Goal: Task Accomplishment & Management: Use online tool/utility

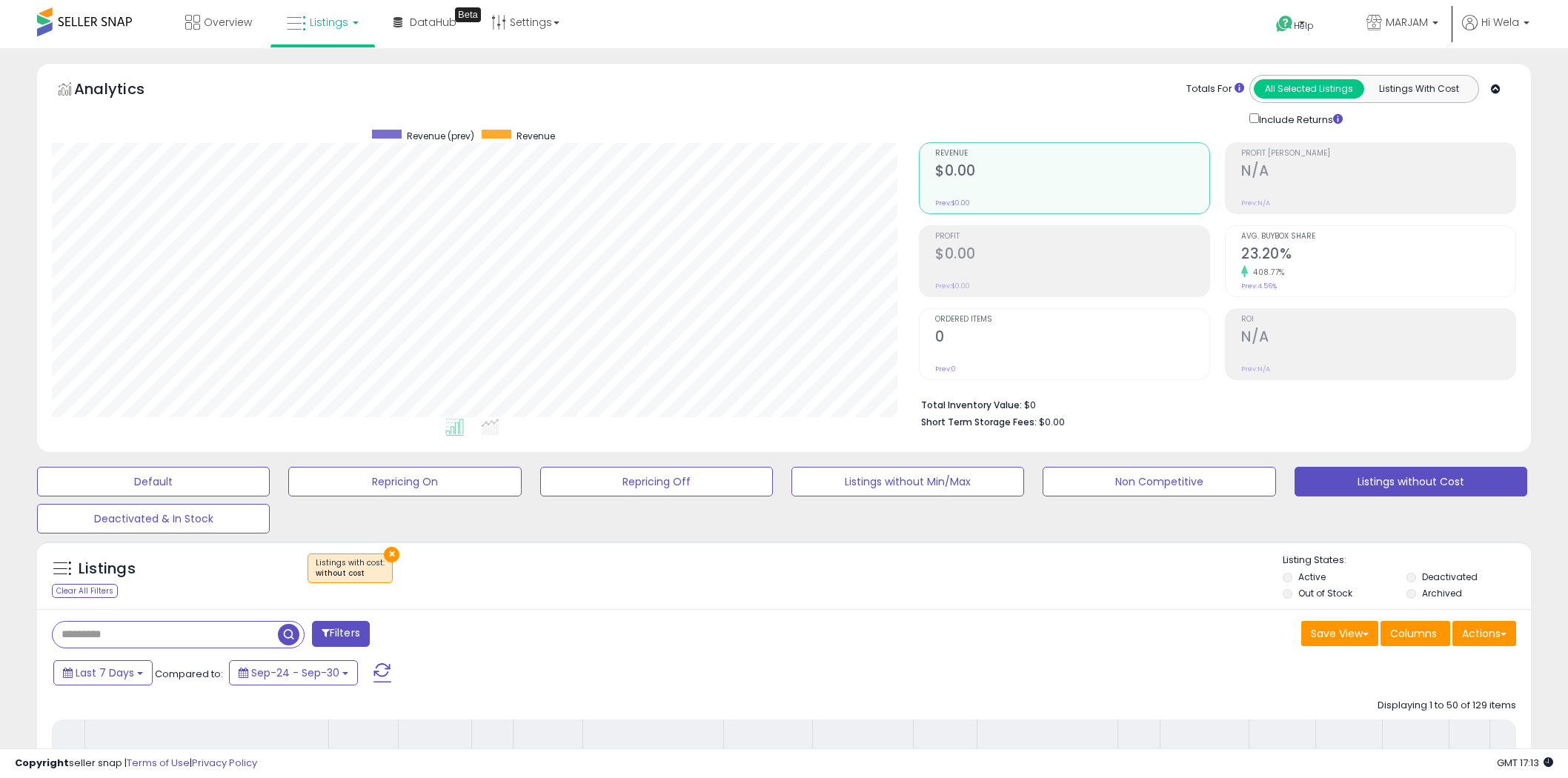
select select "**"
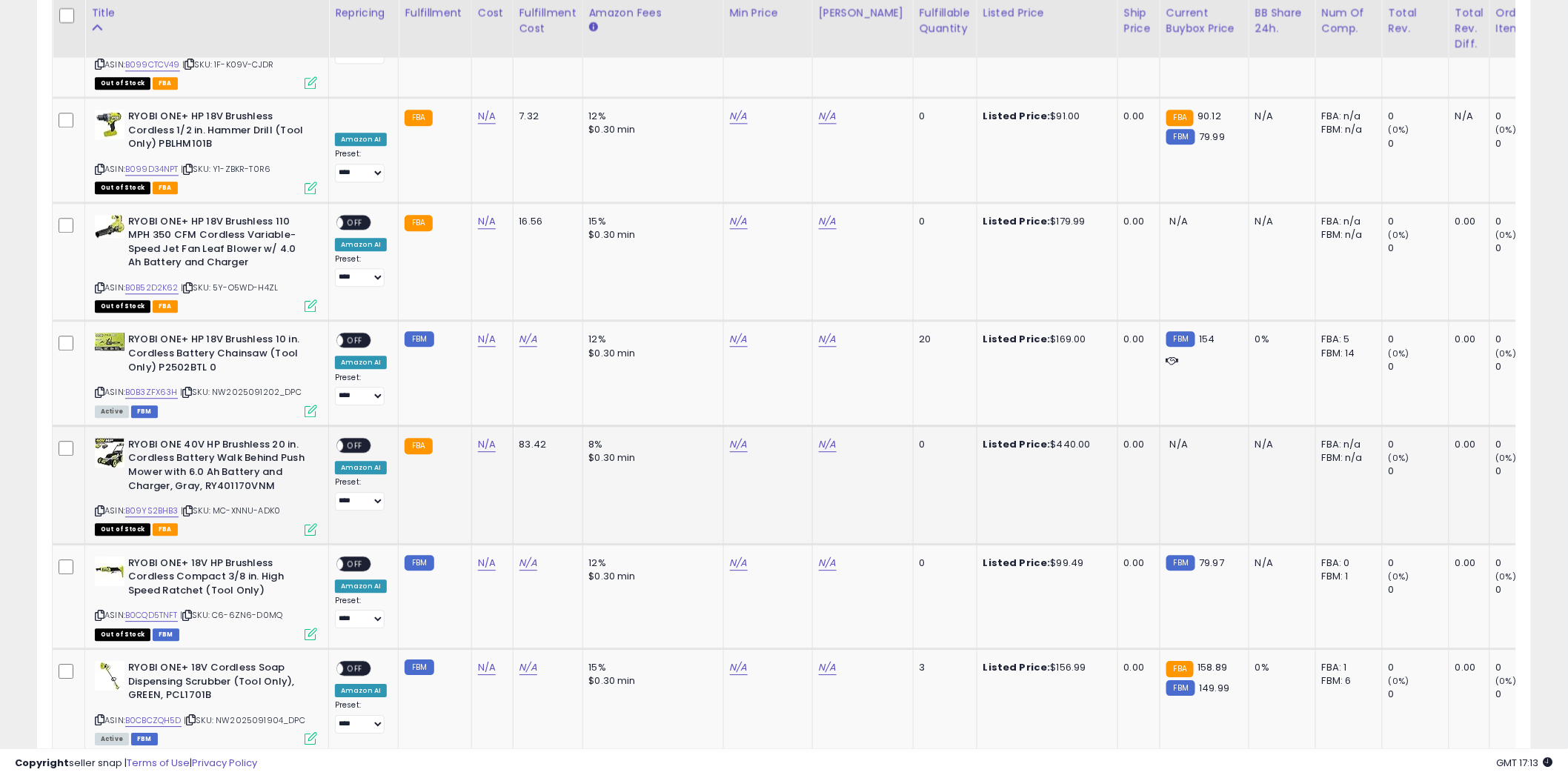
scroll to position [303, 867]
click at [101, 388] on icon at bounding box center [100, 392] width 10 height 8
drag, startPoint x: 158, startPoint y: 310, endPoint x: 204, endPoint y: 308, distance: 46.0
click at [204, 333] on b "RYOBI ONE+ HP 18V Brushless 10 in. Cordless Battery Chainsaw (Tool Only) P2502B…" at bounding box center [218, 355] width 180 height 45
copy b "P2502BTL"
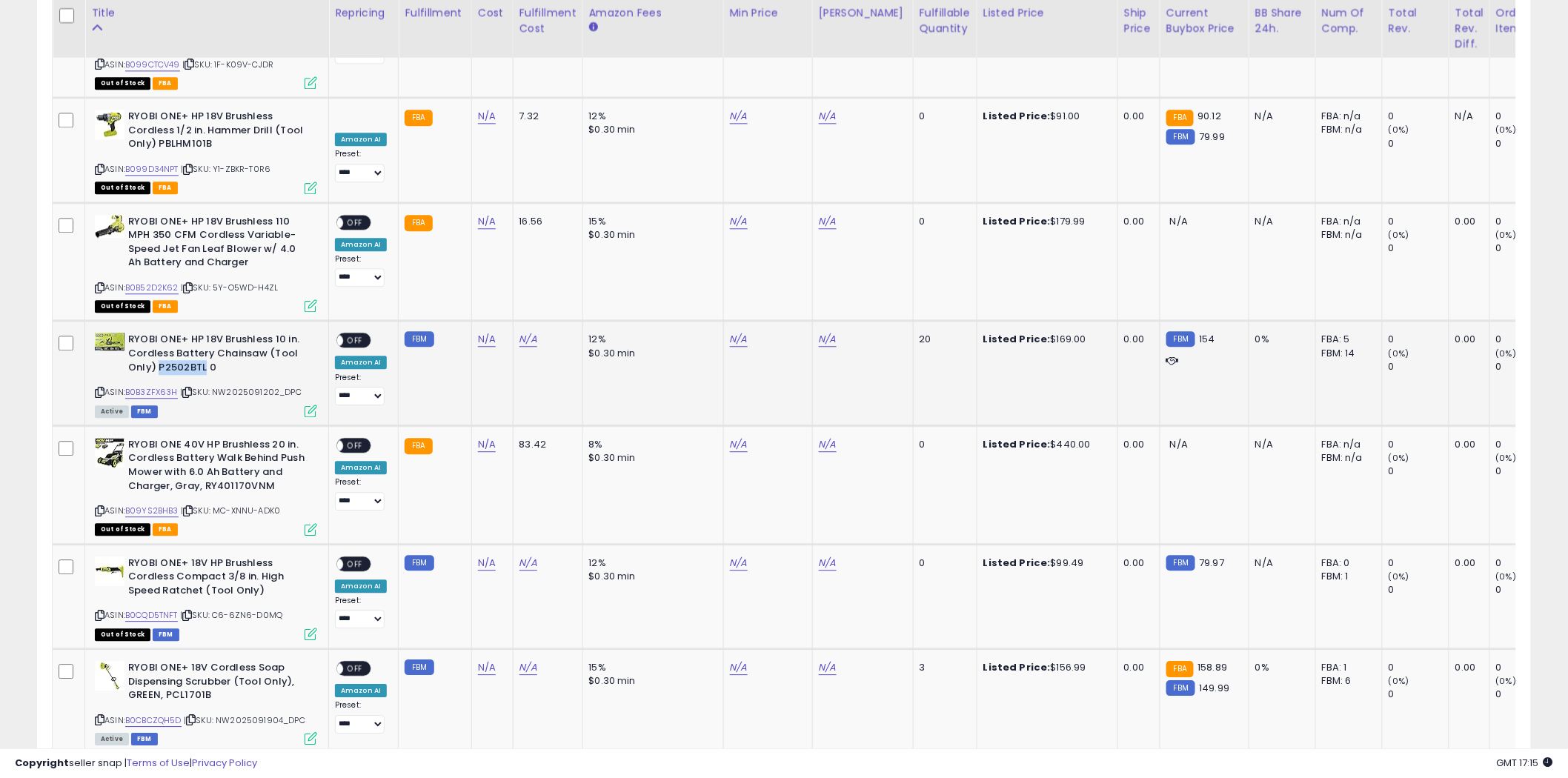
click at [104, 388] on icon at bounding box center [100, 392] width 10 height 8
drag, startPoint x: 158, startPoint y: 311, endPoint x: 180, endPoint y: 316, distance: 22.6
click at [187, 333] on b "RYOBI ONE+ HP 18V Brushless 10 in. Cordless Battery Chainsaw (Tool Only) P2502B…" at bounding box center [218, 355] width 180 height 45
copy b "P2502"
click at [101, 388] on icon at bounding box center [100, 392] width 10 height 8
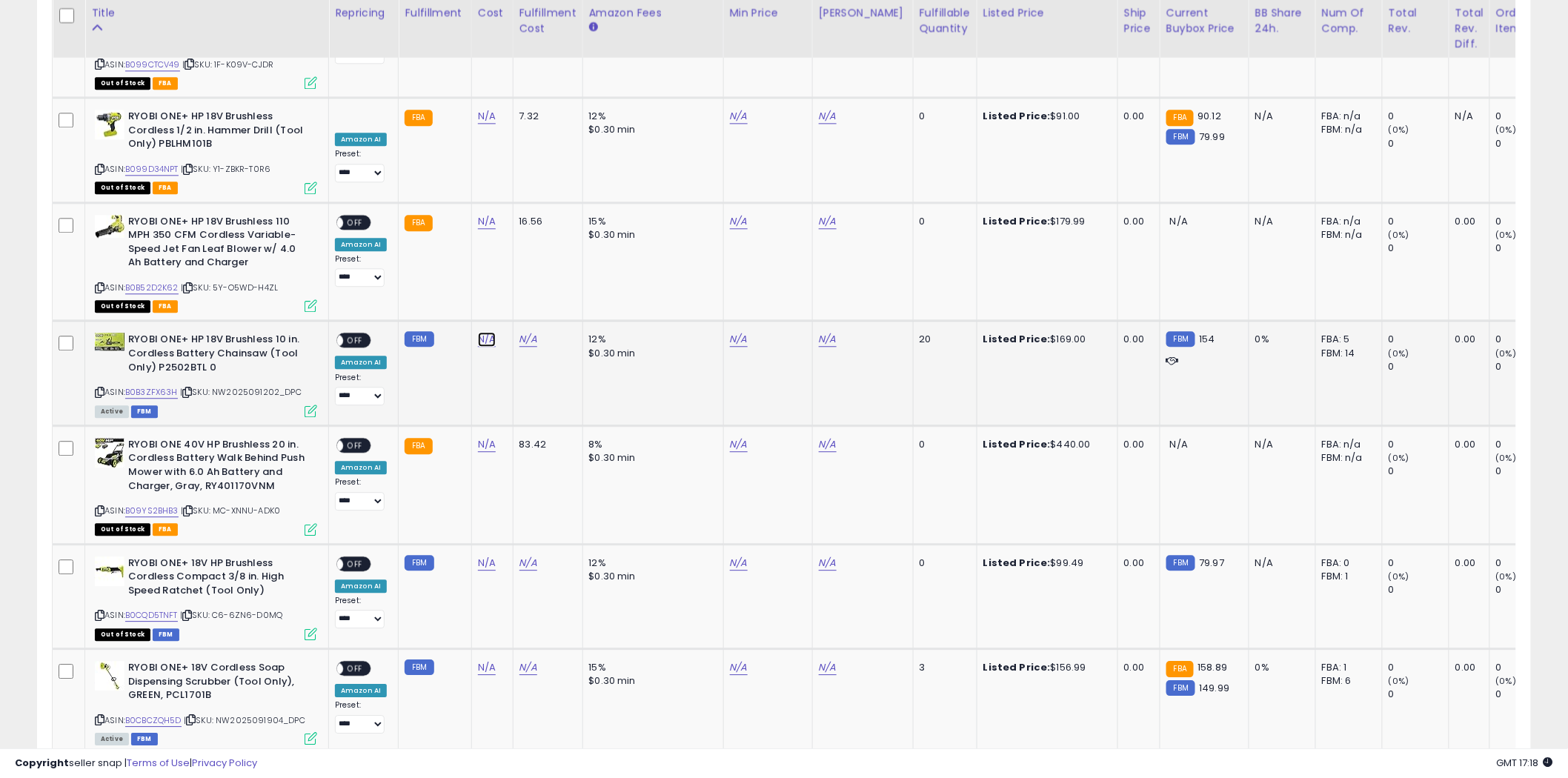
click at [478, 332] on link "N/A" at bounding box center [487, 339] width 18 height 15
type input "*****"
click at [529, 249] on icon "submit" at bounding box center [525, 247] width 9 height 9
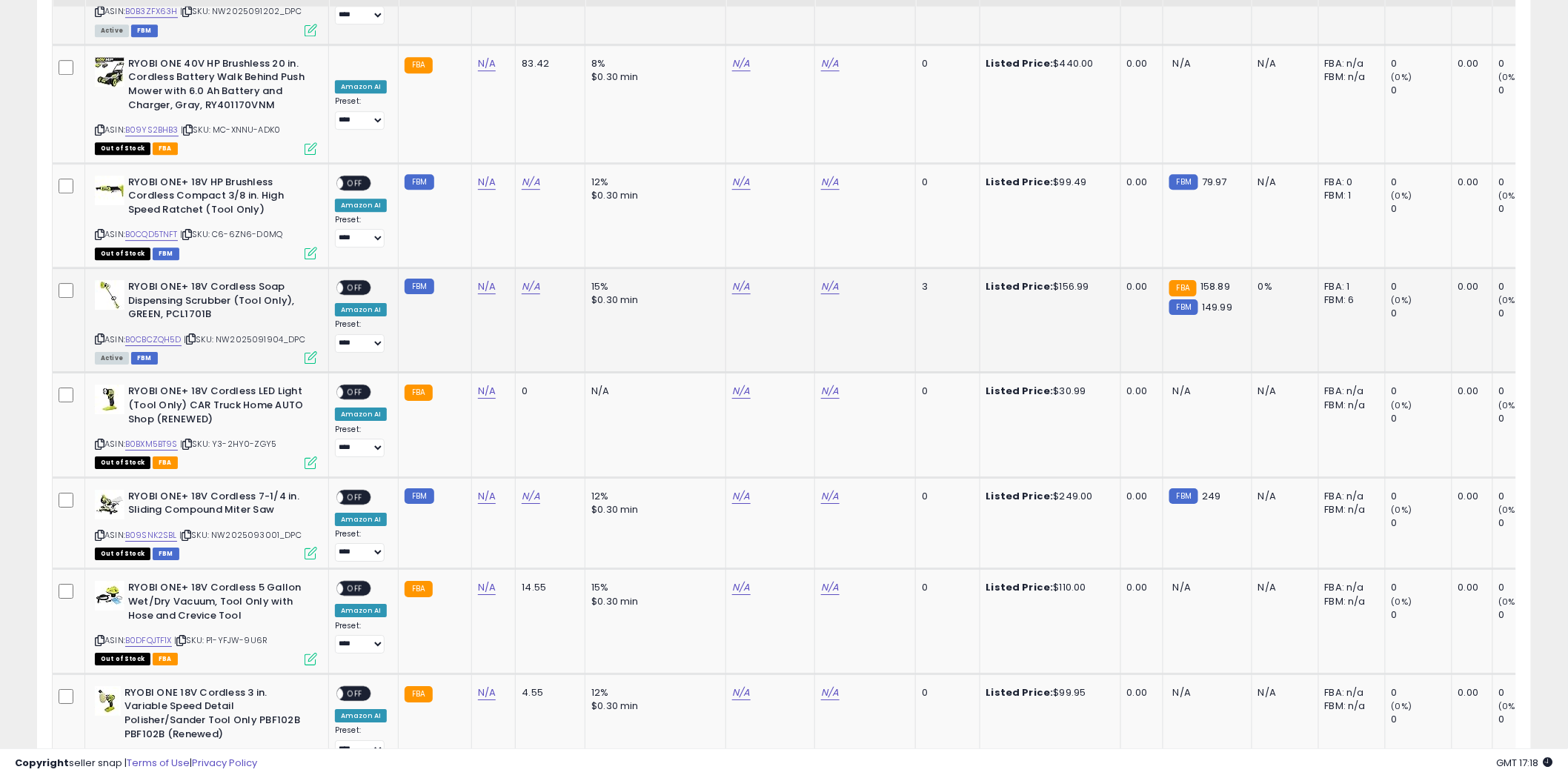
scroll to position [4178, 0]
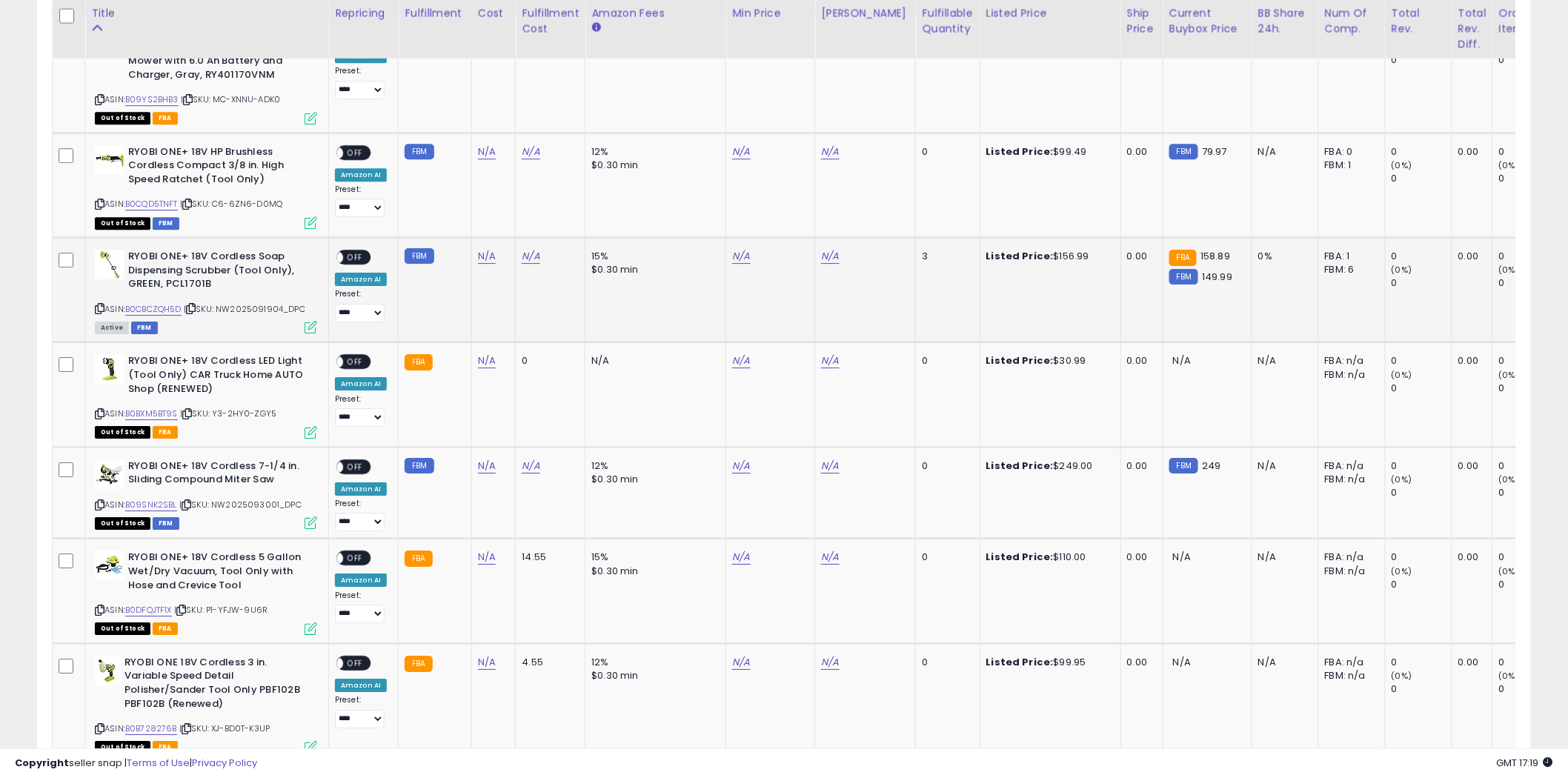
click at [196, 250] on b "RYOBI ONE+ 18V Cordless Soap Dispensing Scrubber (Tool Only), GREEN, PCL1701B" at bounding box center [218, 272] width 180 height 45
copy b "PCL1701B"
click at [488, 249] on link "N/A" at bounding box center [487, 256] width 18 height 15
type input "*****"
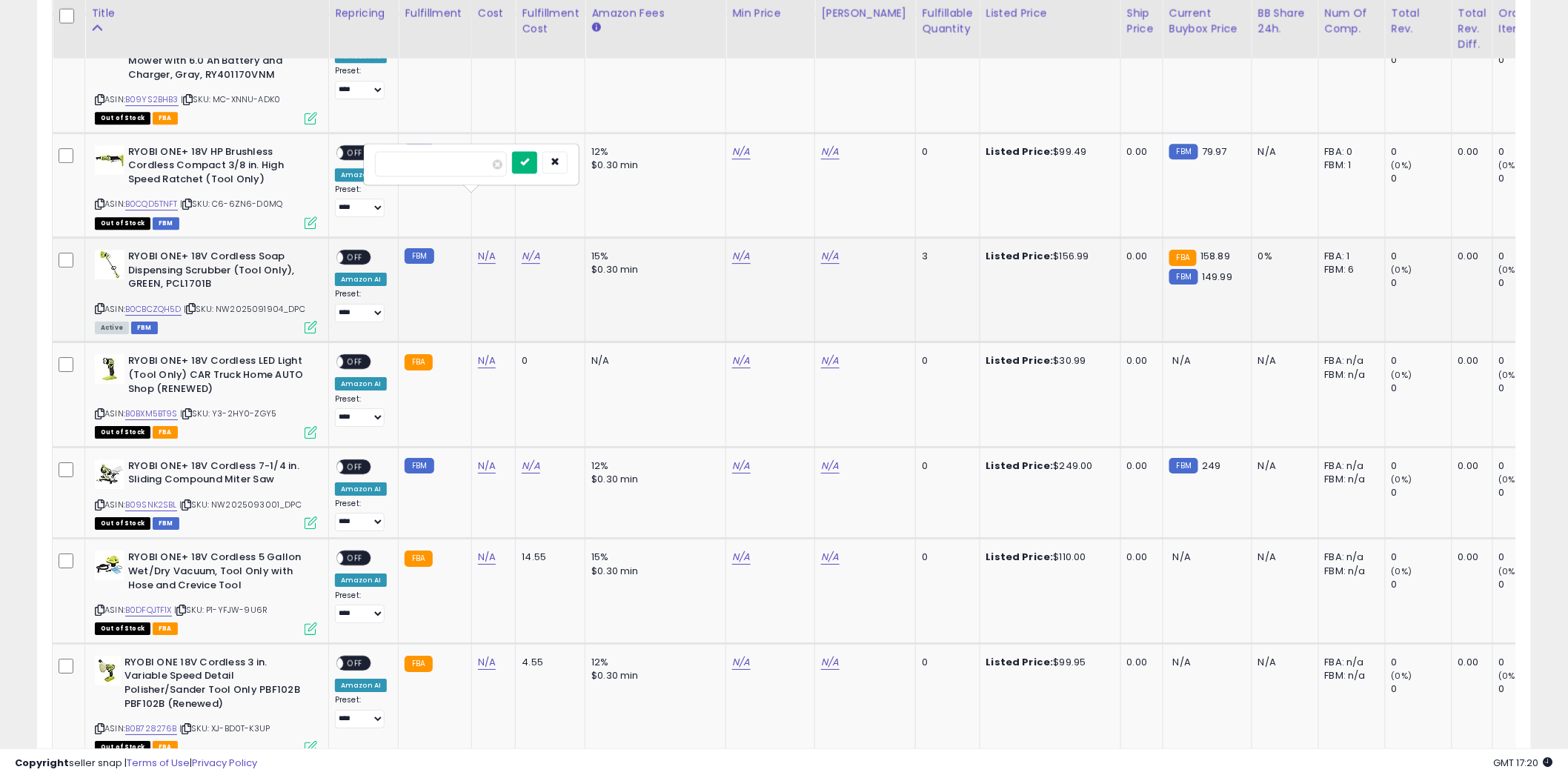
click at [537, 163] on button "submit" at bounding box center [525, 161] width 26 height 22
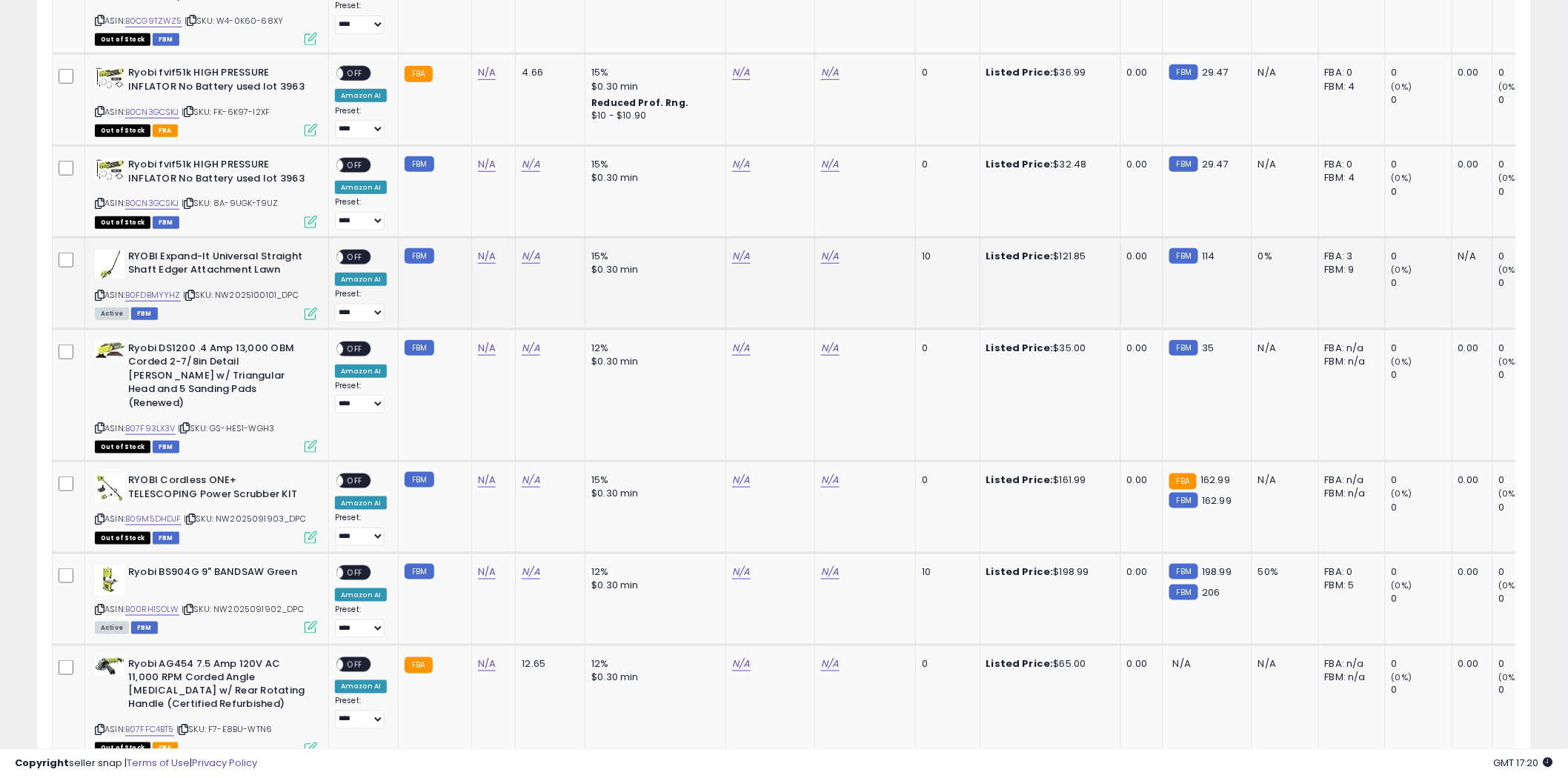
scroll to position [5248, 0]
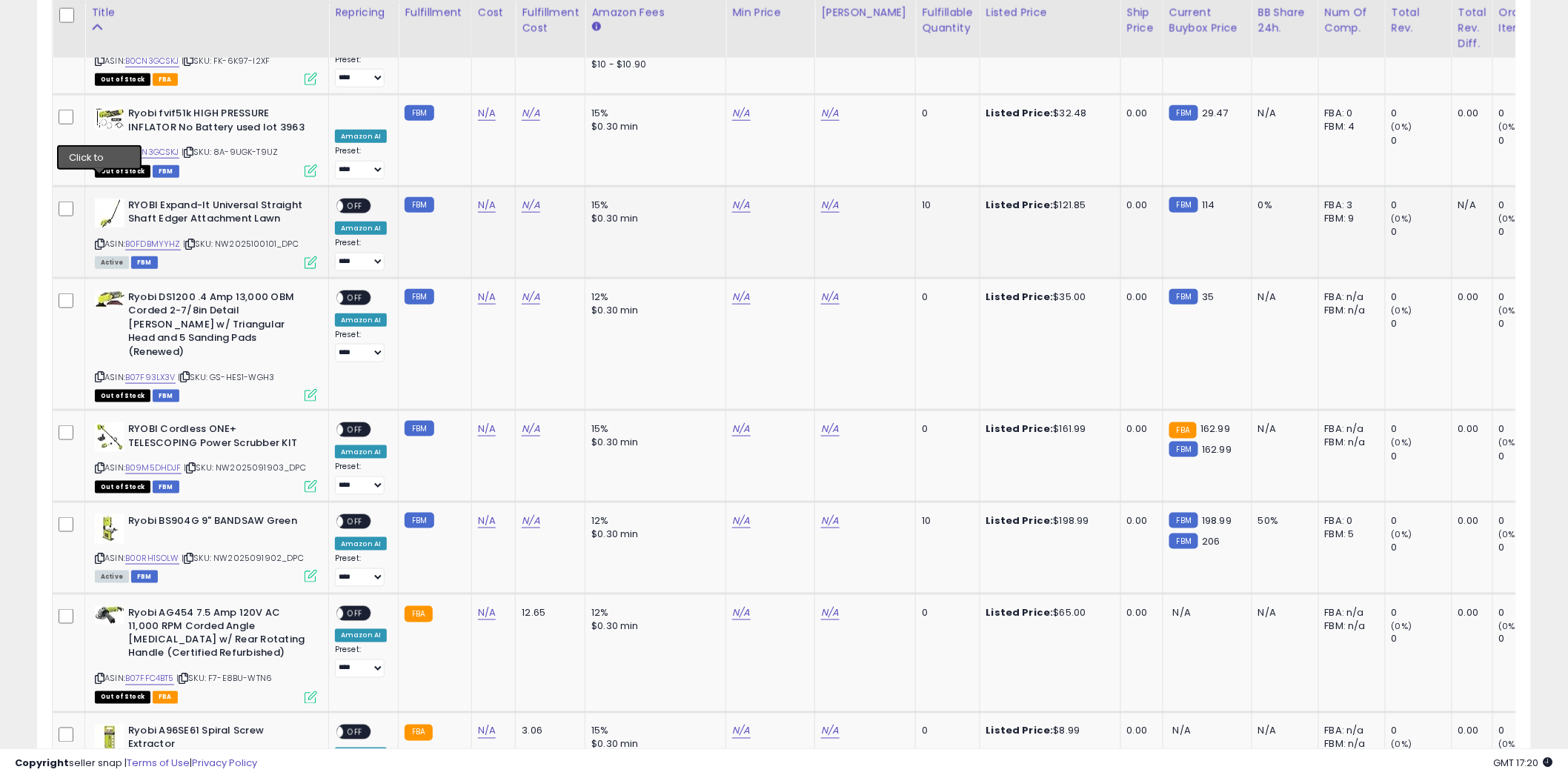
click at [98, 240] on icon at bounding box center [100, 243] width 10 height 8
click at [489, 198] on link "N/A" at bounding box center [487, 205] width 18 height 15
type input "*****"
click at [529, 107] on icon "submit" at bounding box center [525, 106] width 9 height 9
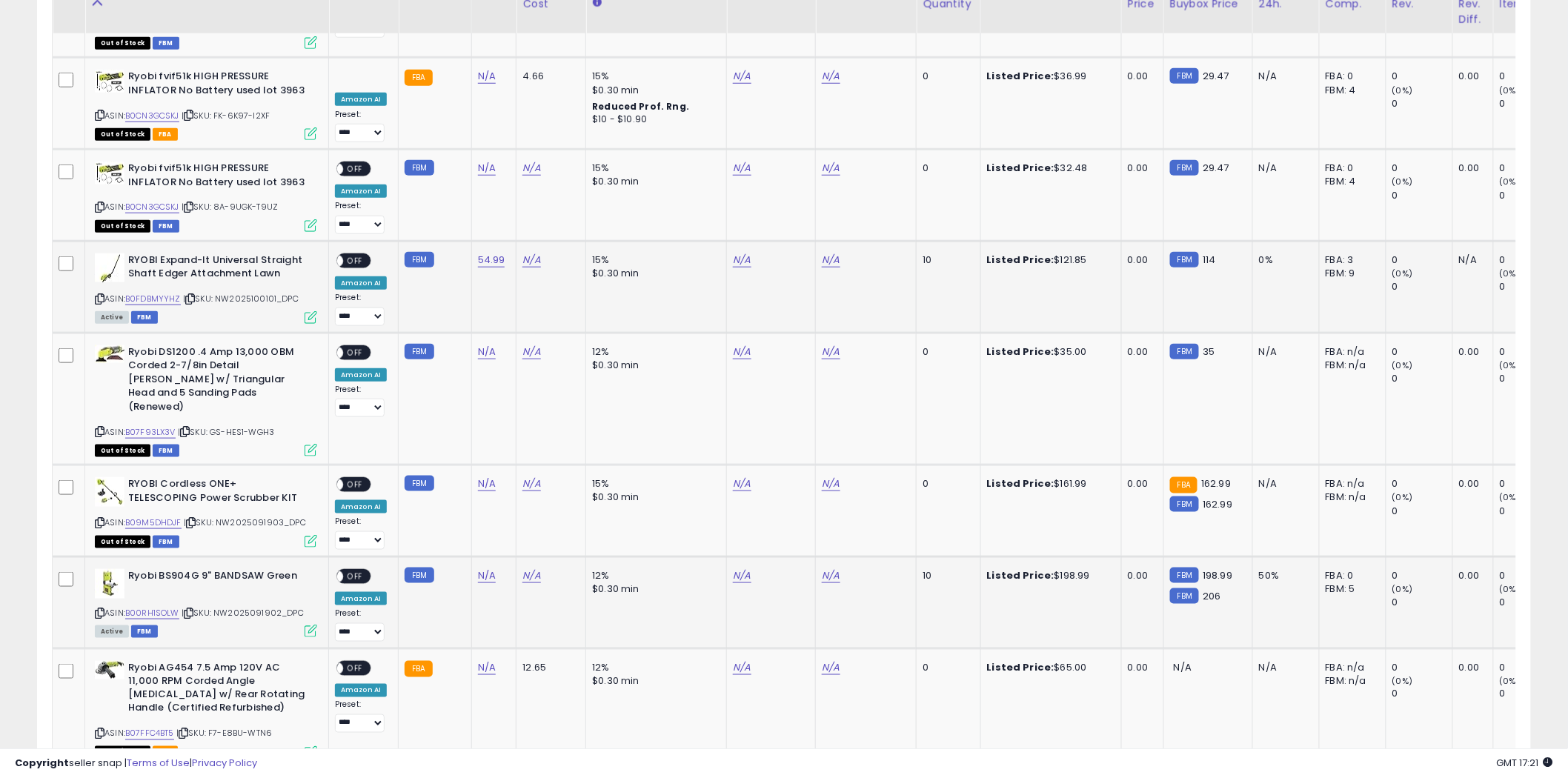
scroll to position [5330, 0]
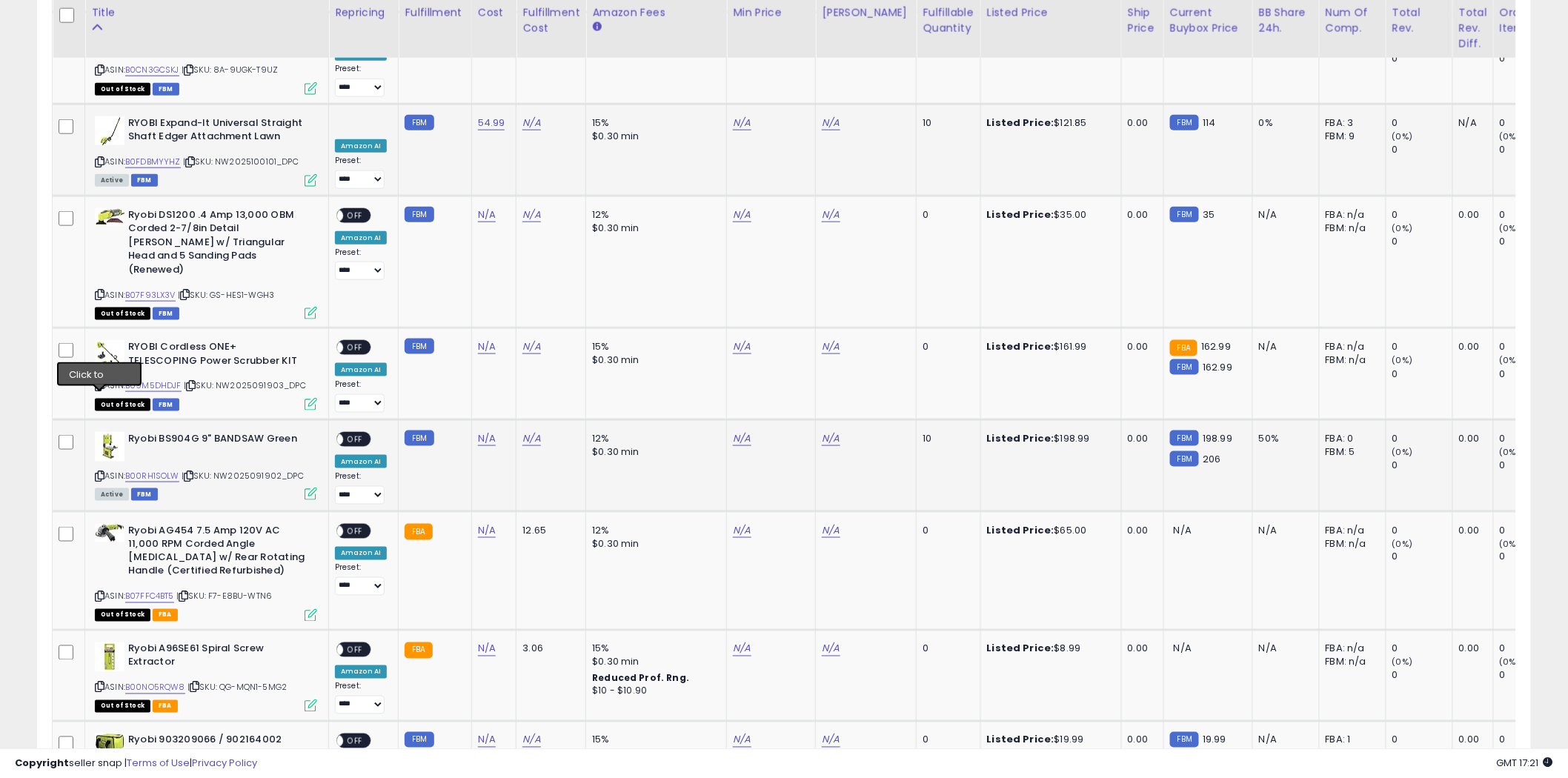
click at [99, 472] on icon at bounding box center [100, 475] width 10 height 8
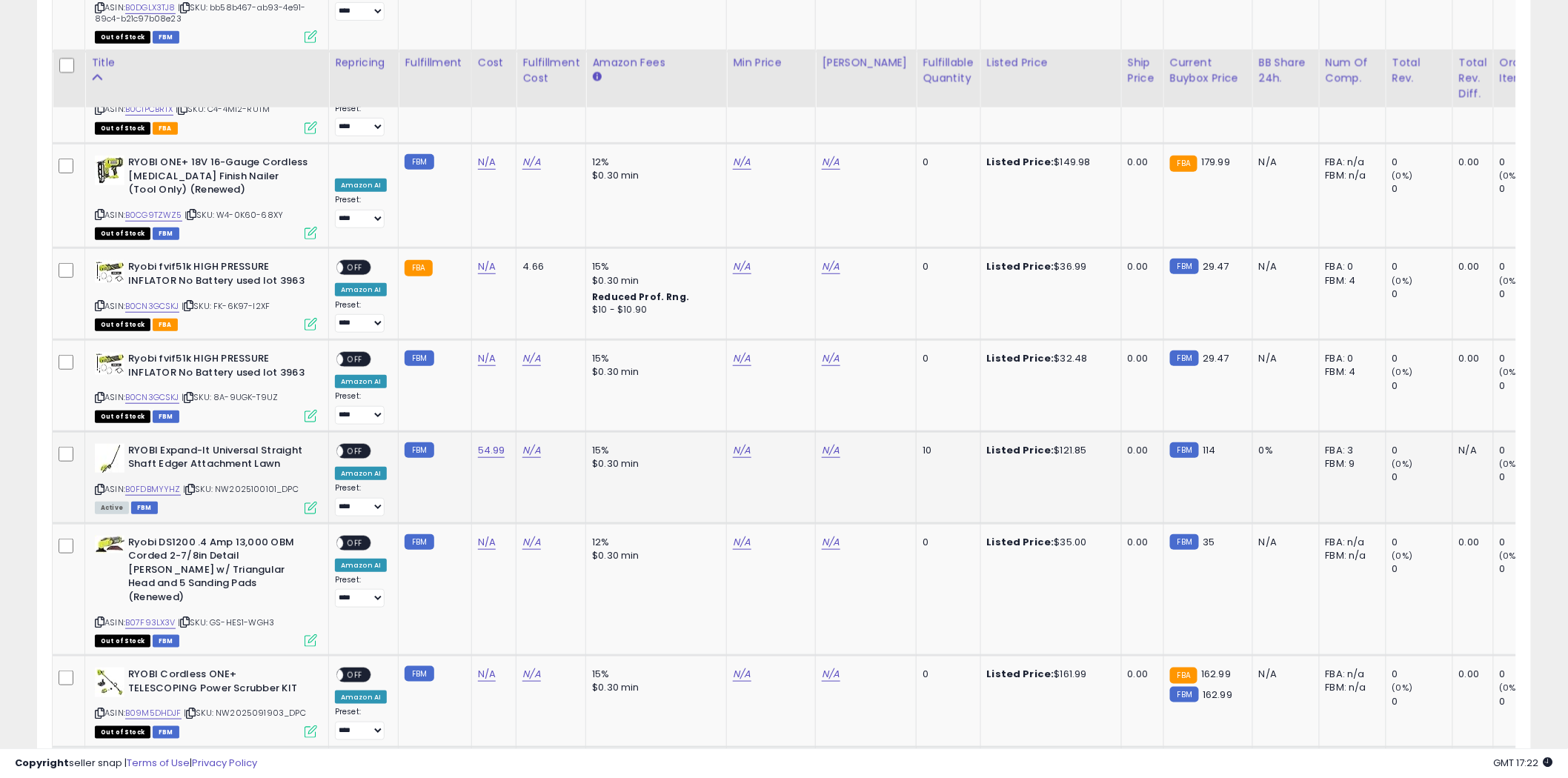
scroll to position [5001, 0]
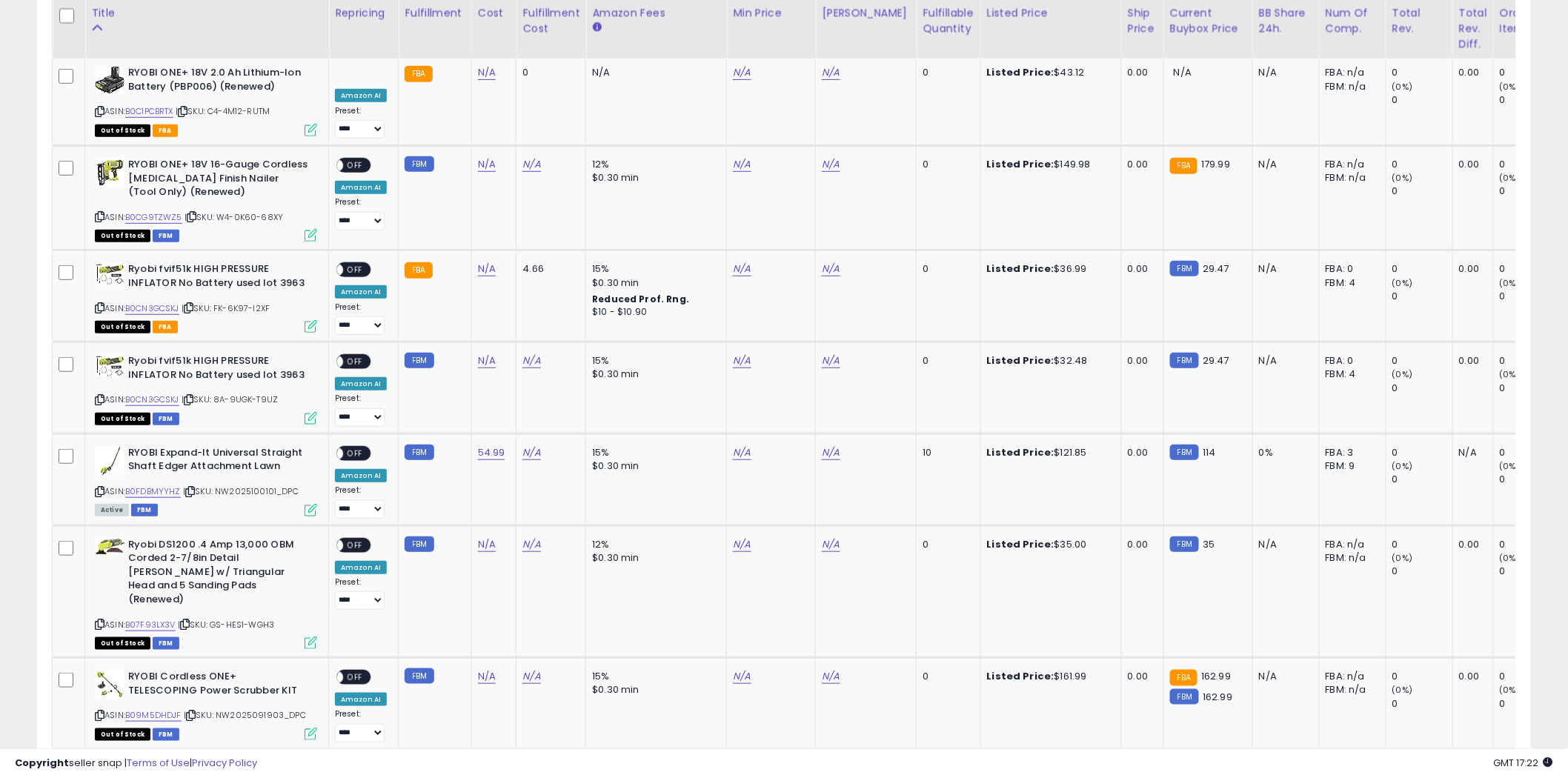
click at [102, 488] on icon at bounding box center [100, 491] width 10 height 8
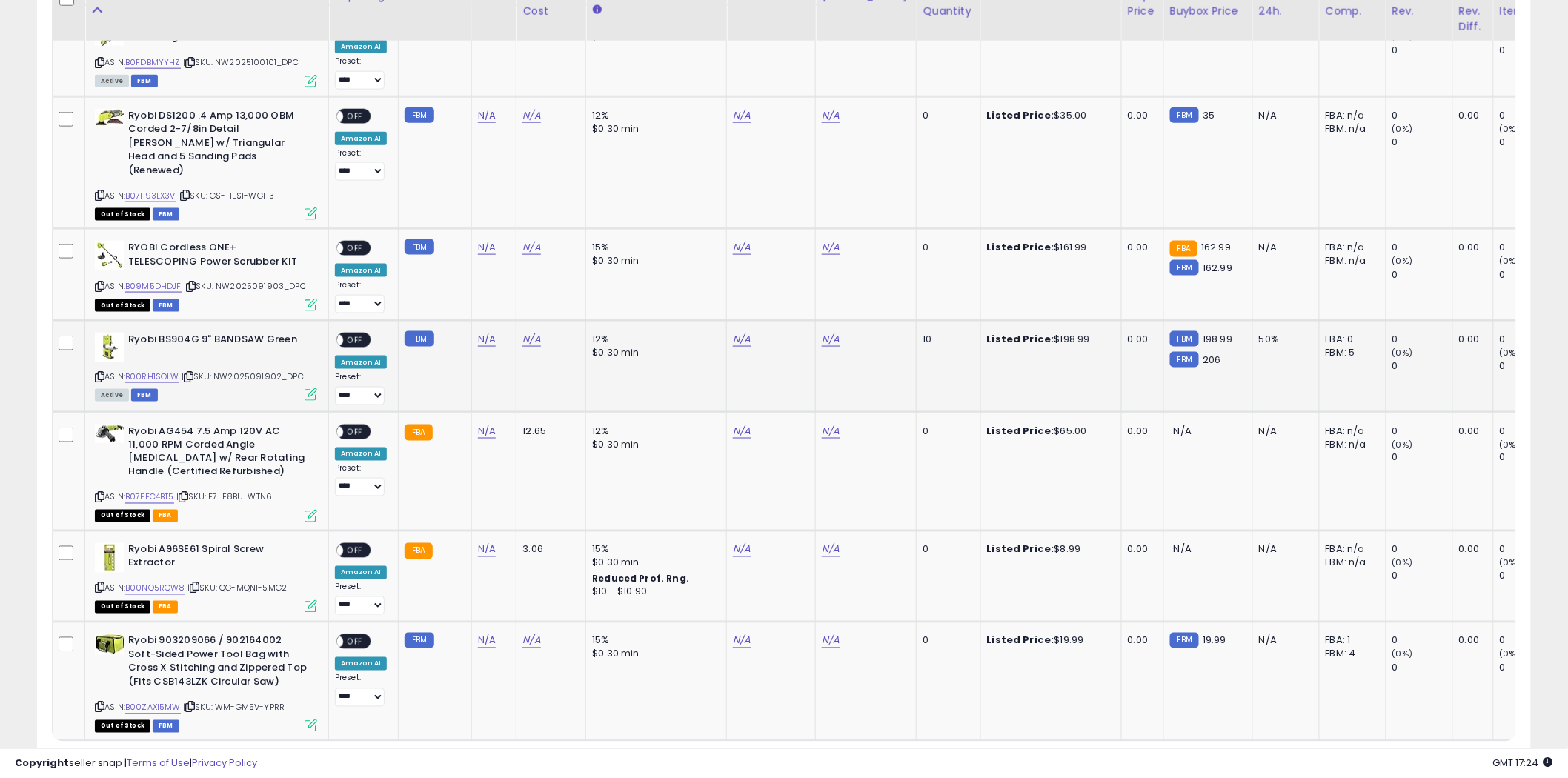
scroll to position [5457, 0]
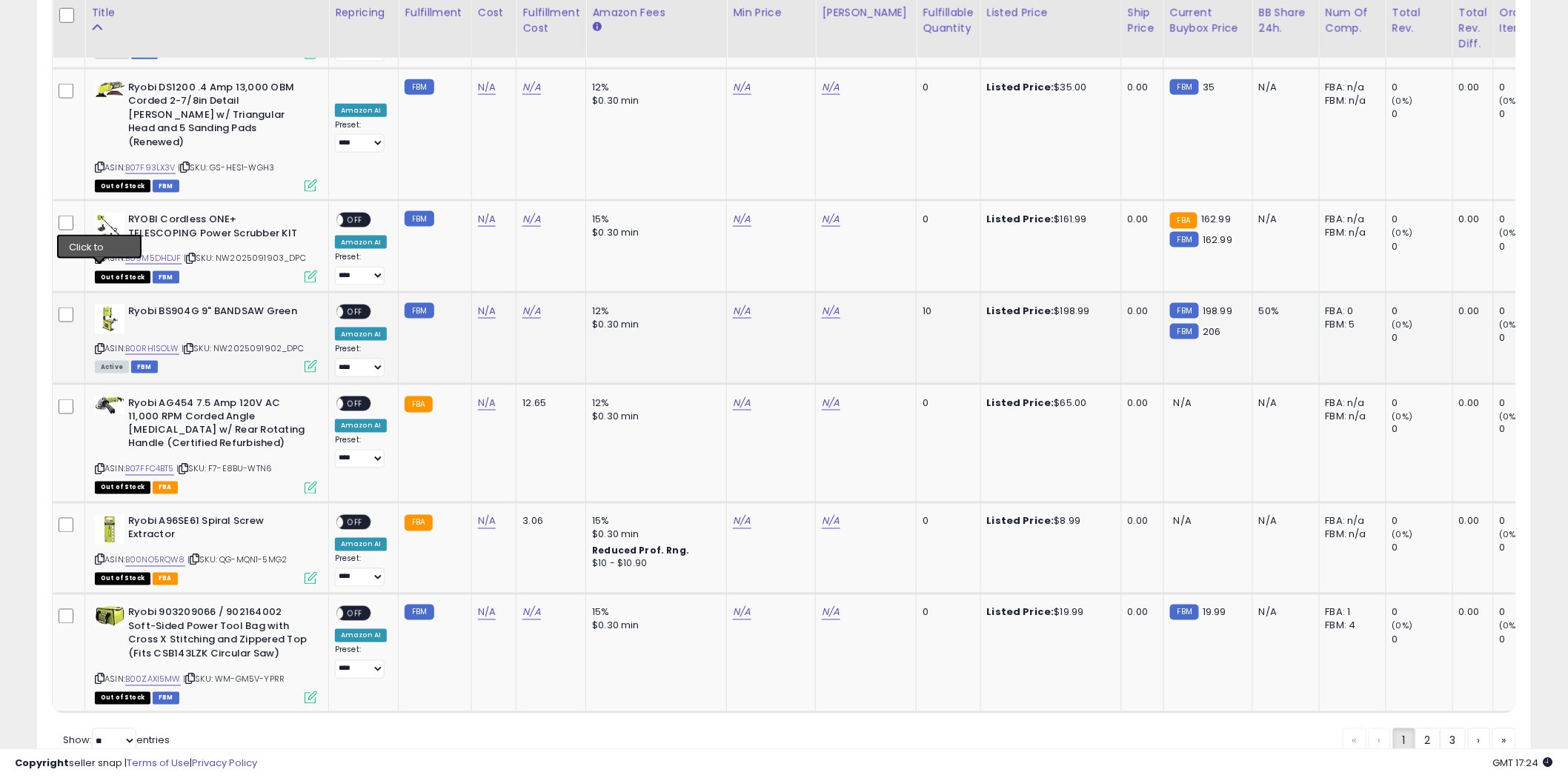
click at [96, 345] on icon at bounding box center [100, 348] width 10 height 8
click at [484, 303] on link "N/A" at bounding box center [487, 310] width 18 height 15
type input "******"
click at [529, 197] on icon "submit" at bounding box center [525, 197] width 9 height 9
click at [1419, 729] on link "2" at bounding box center [1428, 741] width 26 height 26
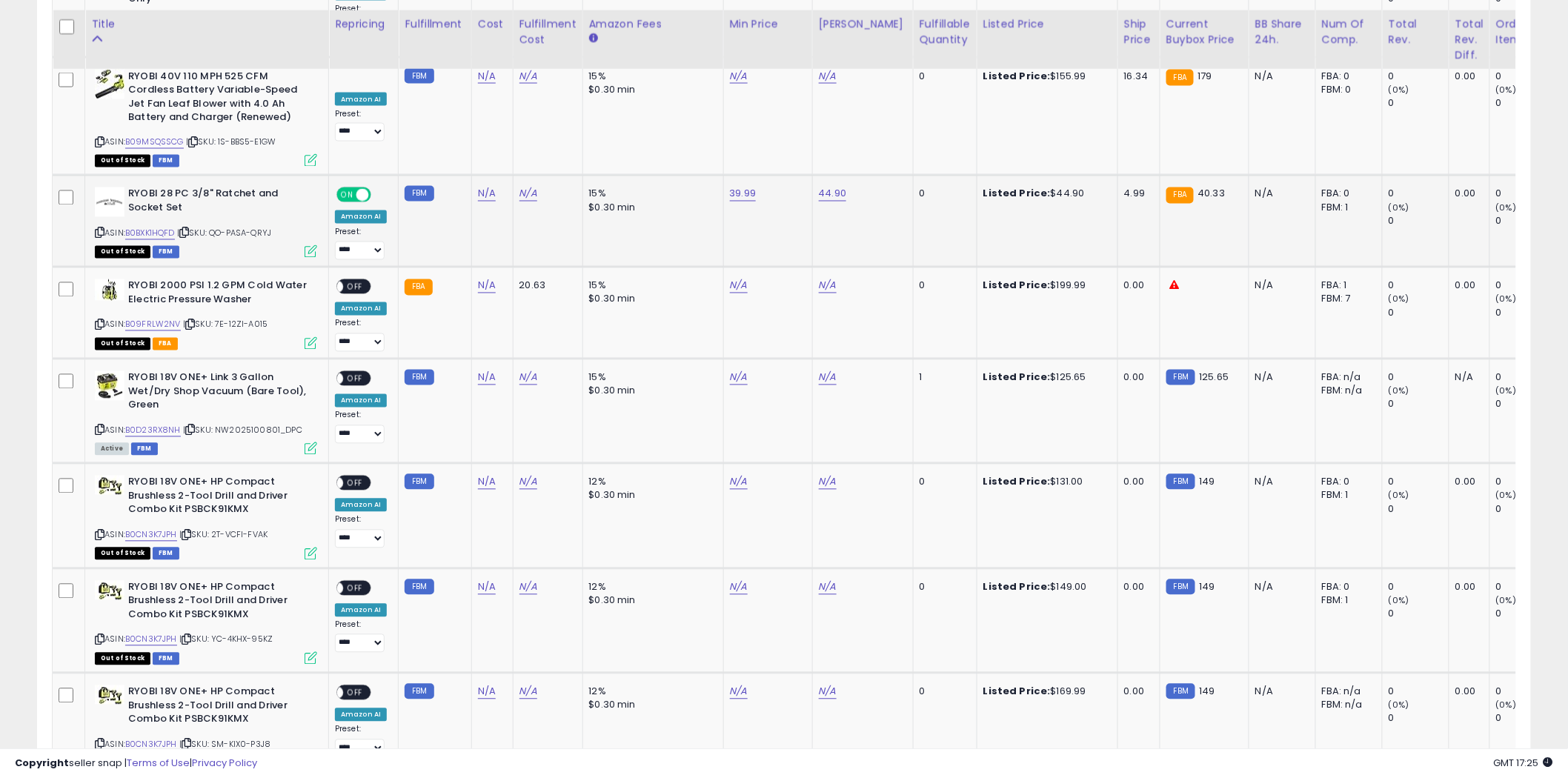
scroll to position [1213, 0]
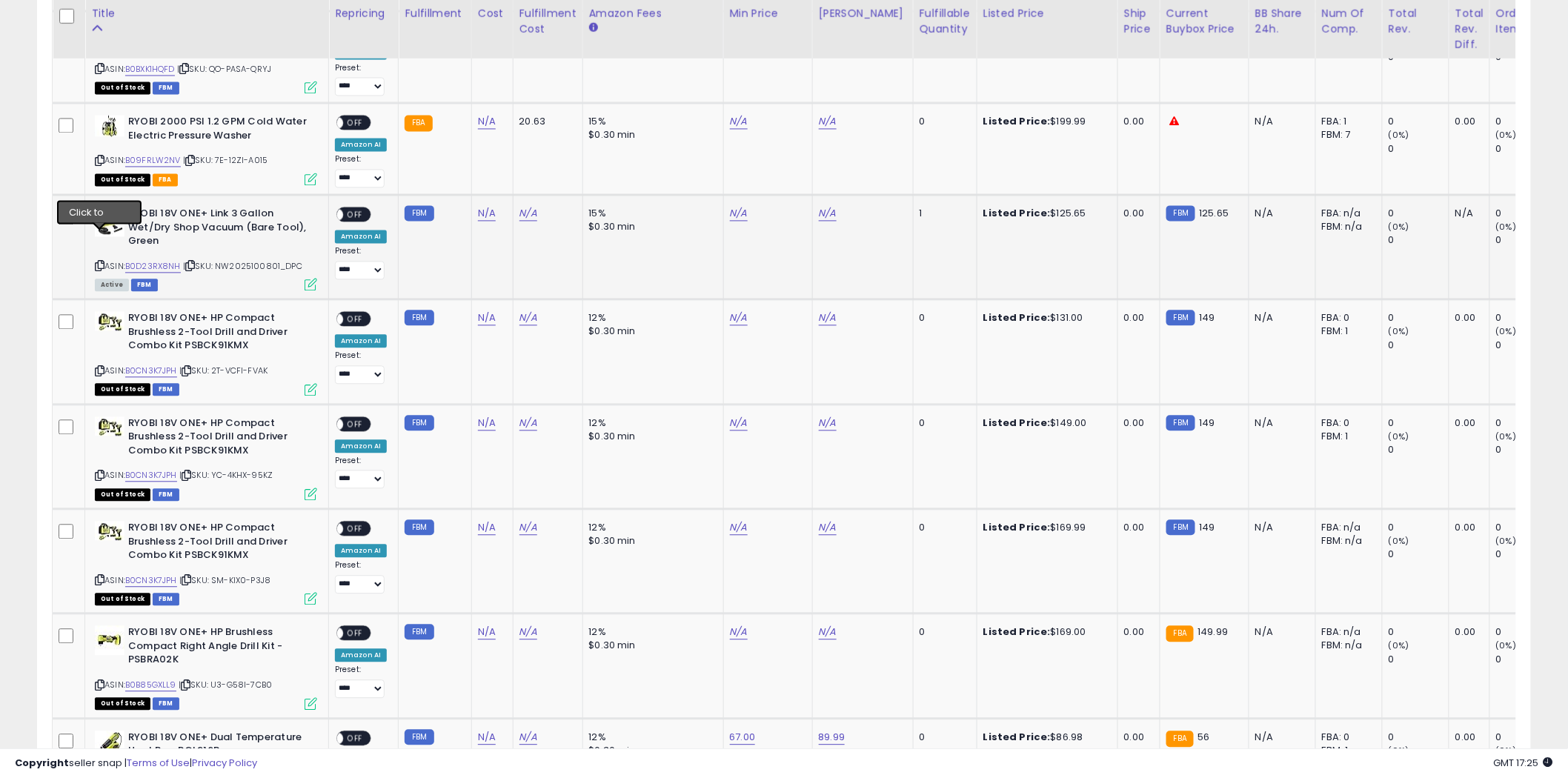
click at [98, 262] on icon at bounding box center [100, 266] width 10 height 8
click at [489, 206] on link "N/A" at bounding box center [487, 213] width 18 height 15
click at [443, 154] on input "number" at bounding box center [441, 149] width 132 height 26
type input "*****"
click at [529, 145] on icon "submit" at bounding box center [525, 146] width 9 height 9
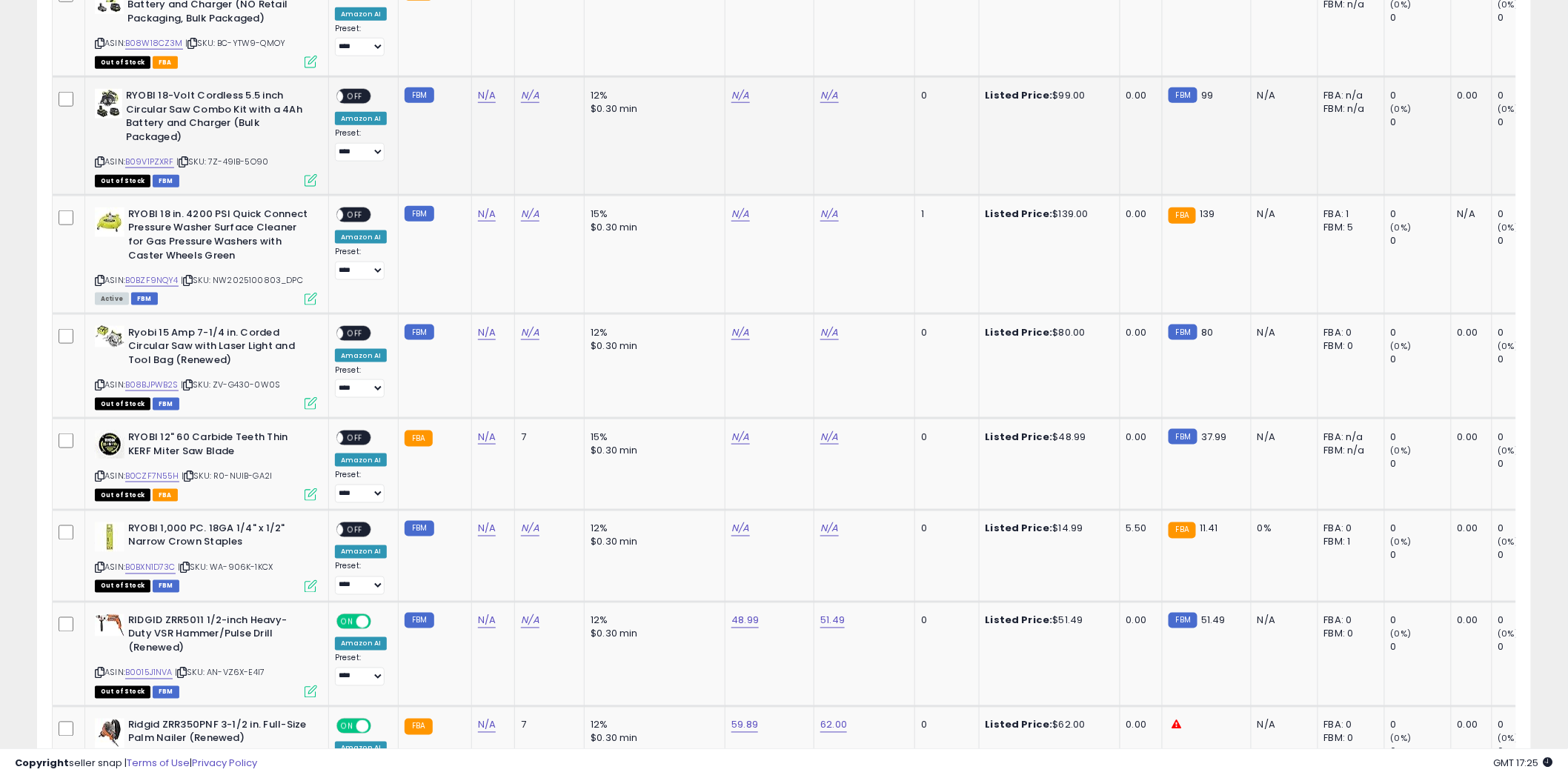
scroll to position [3025, 0]
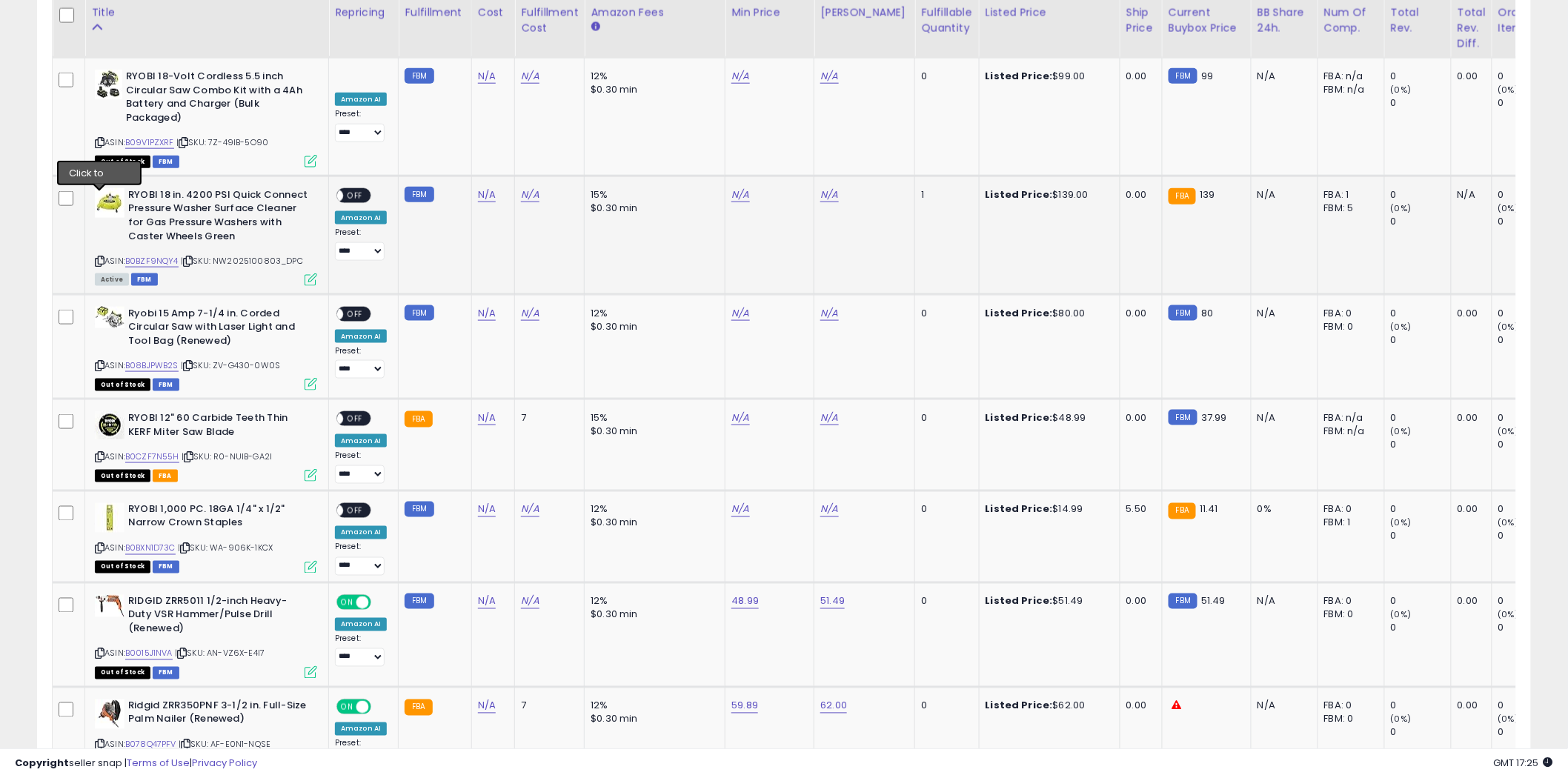
click at [98, 258] on icon at bounding box center [100, 261] width 10 height 8
drag, startPoint x: 0, startPoint y: 707, endPoint x: 1408, endPoint y: 108, distance: 1530.1
click at [133, 478] on div "**********" at bounding box center [784, 100] width 1568 height 6154
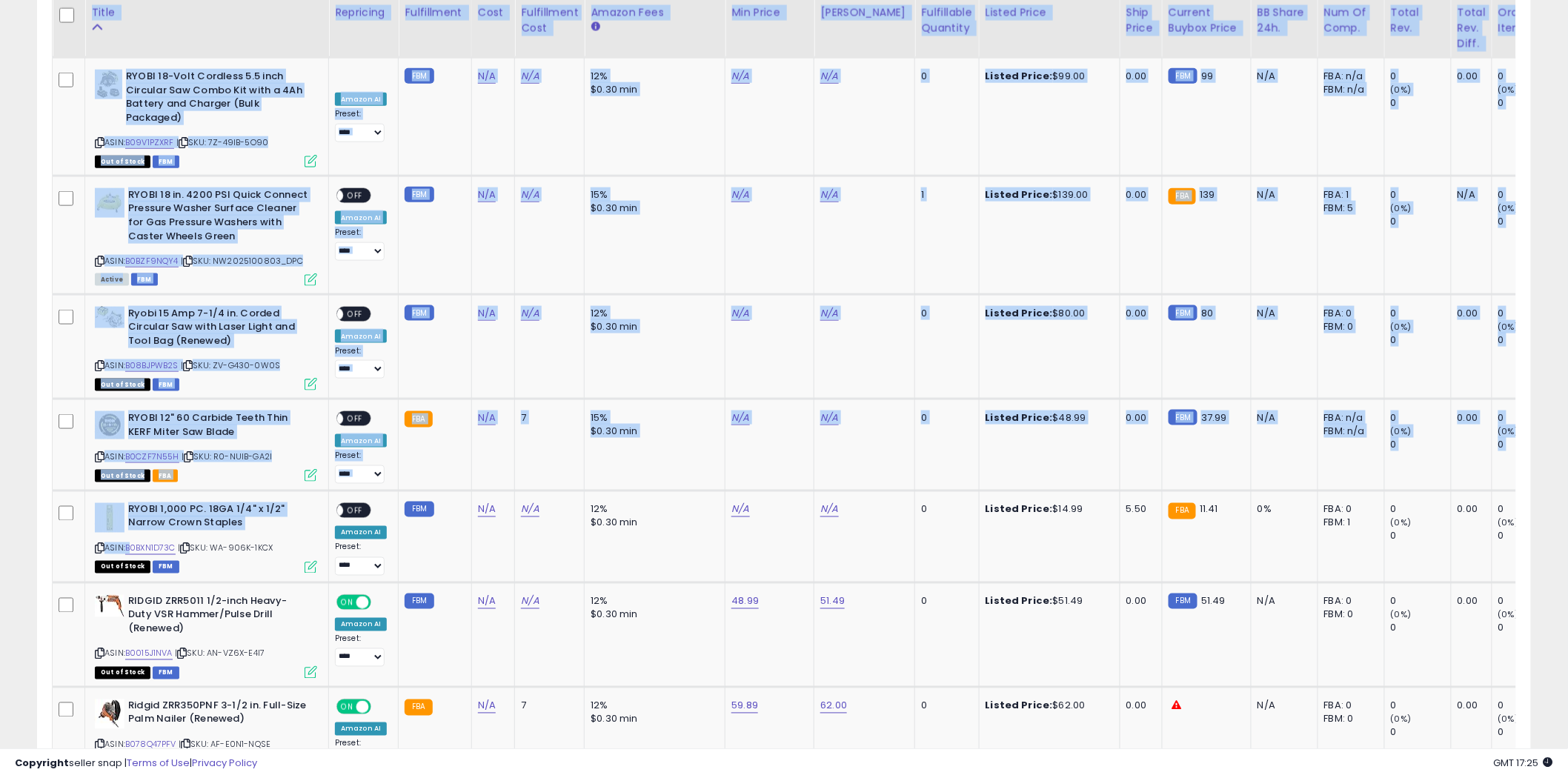
click at [15, 544] on div "**********" at bounding box center [783, 89] width 1553 height 6102
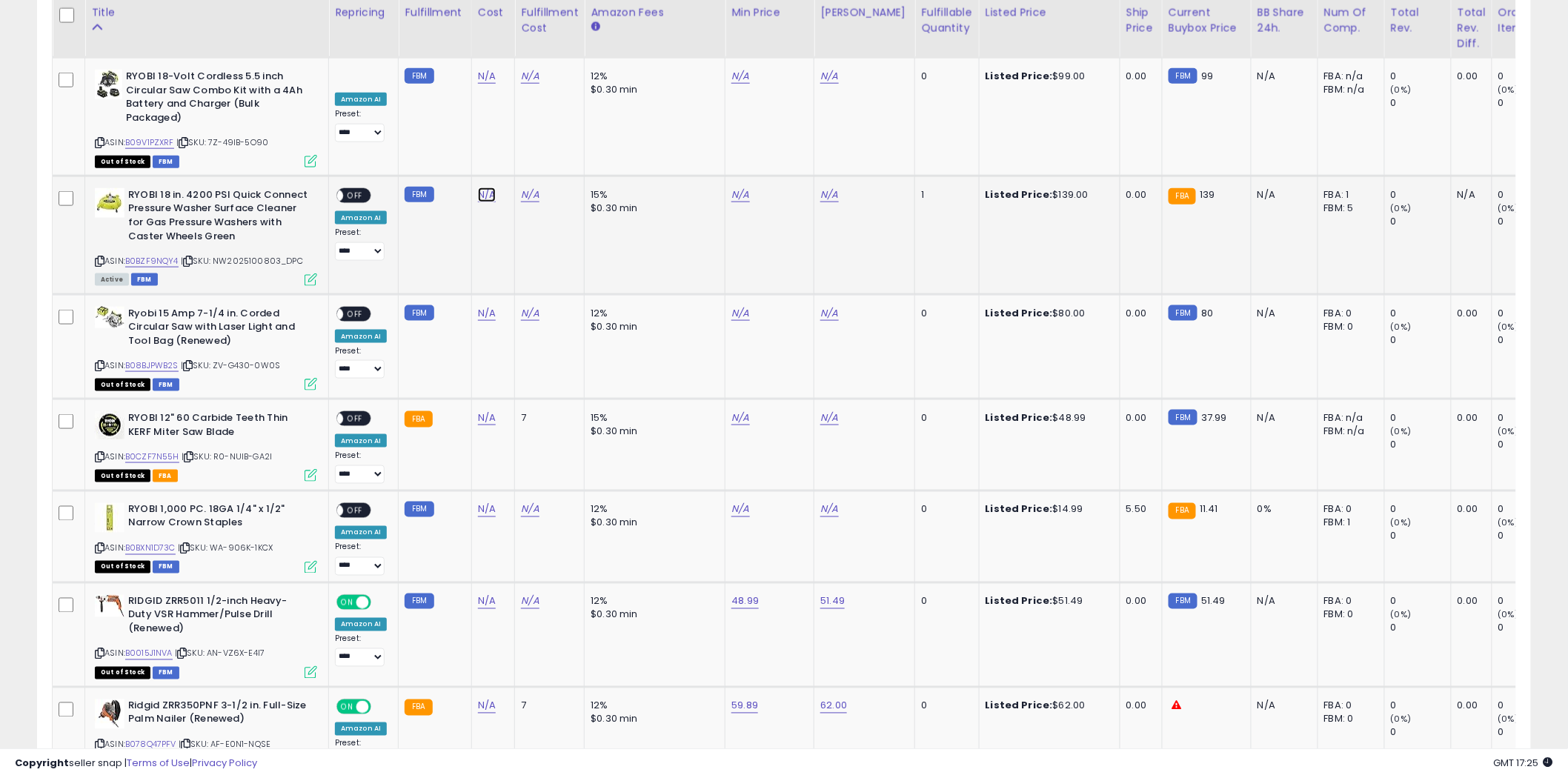
click at [480, 188] on link "N/A" at bounding box center [487, 195] width 18 height 15
type input "*****"
click at [537, 90] on button "submit" at bounding box center [525, 94] width 26 height 22
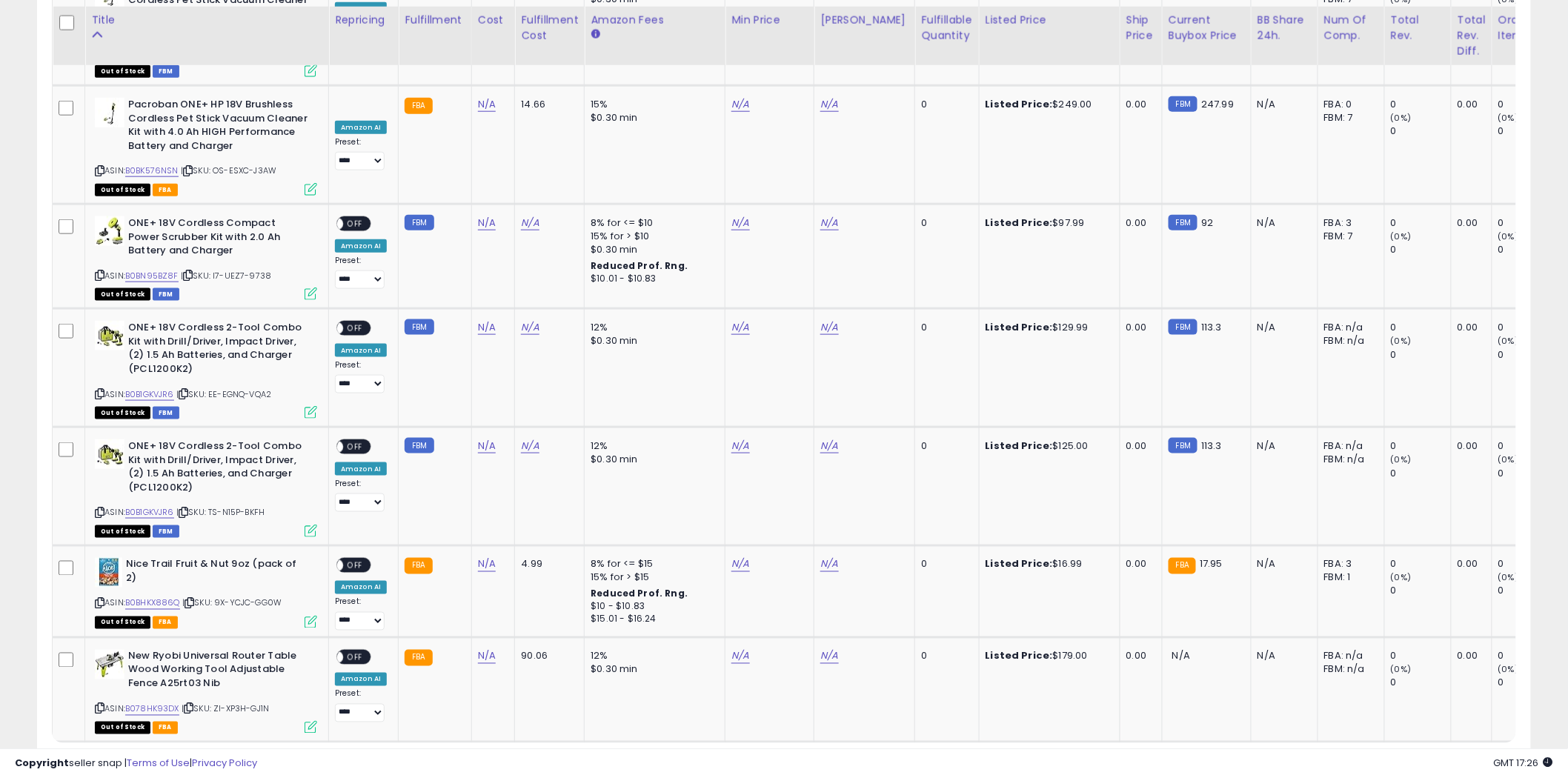
scroll to position [5348, 0]
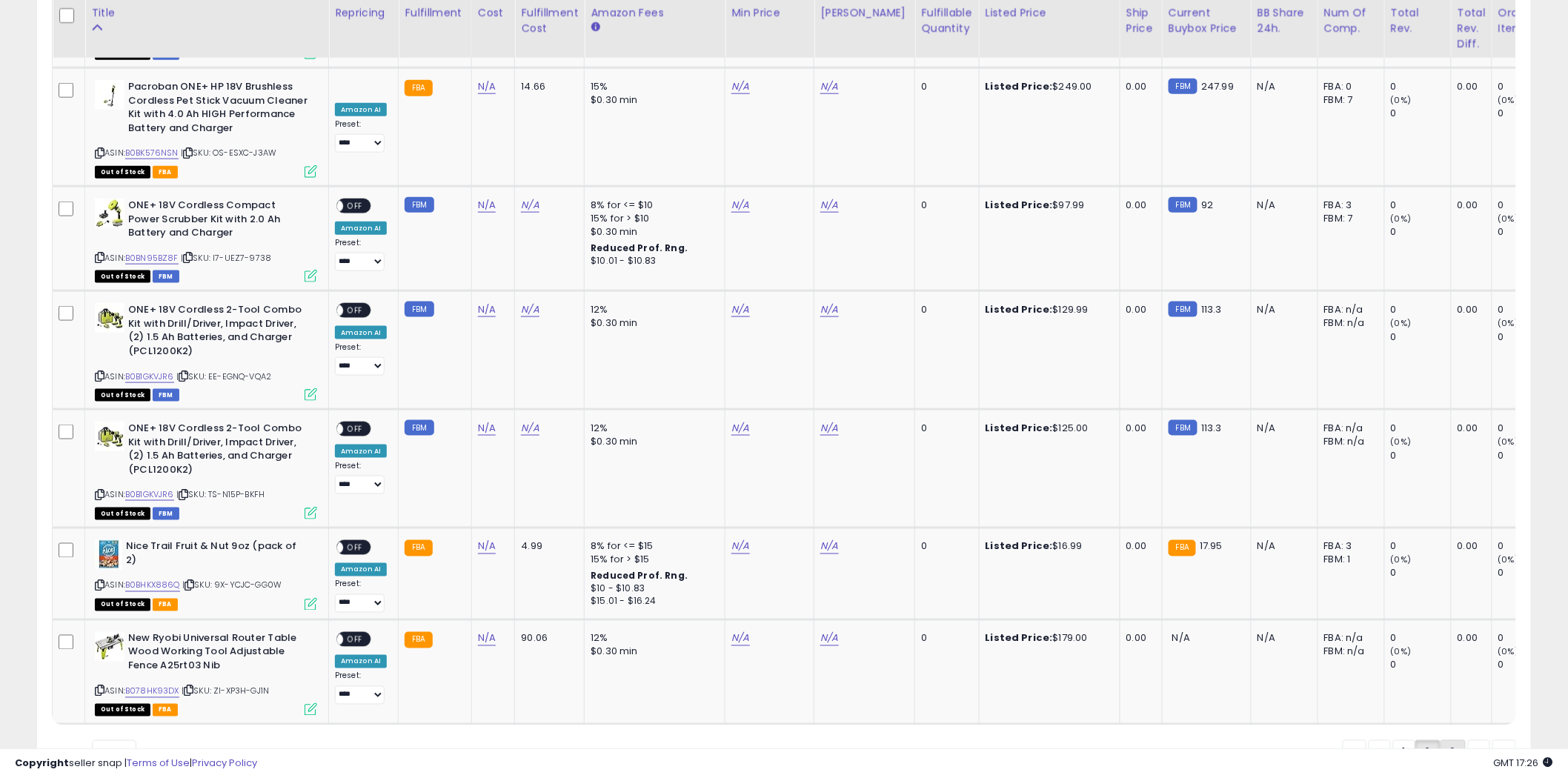
click at [1452, 740] on link "3" at bounding box center [1452, 752] width 26 height 26
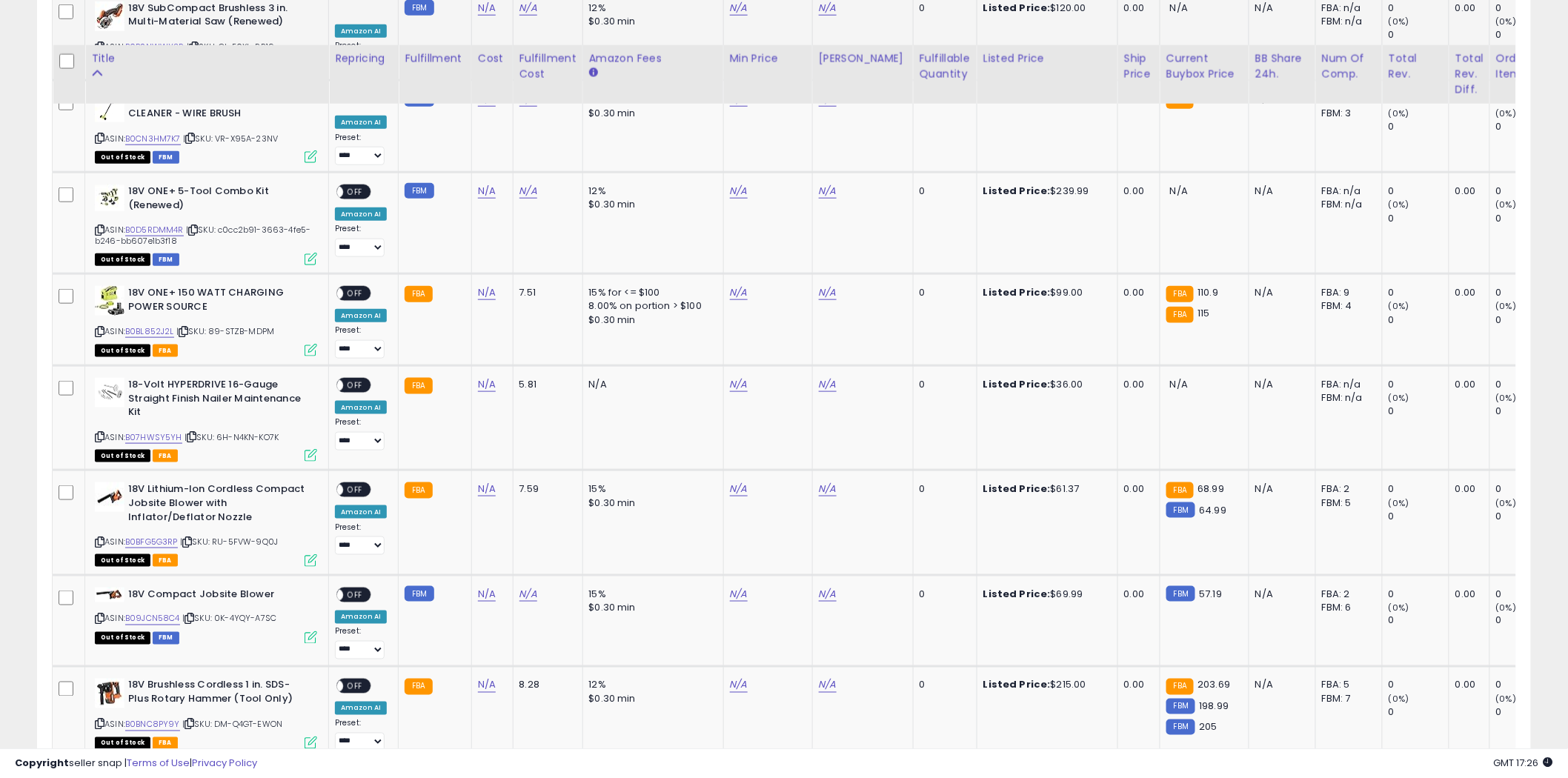
scroll to position [2972, 0]
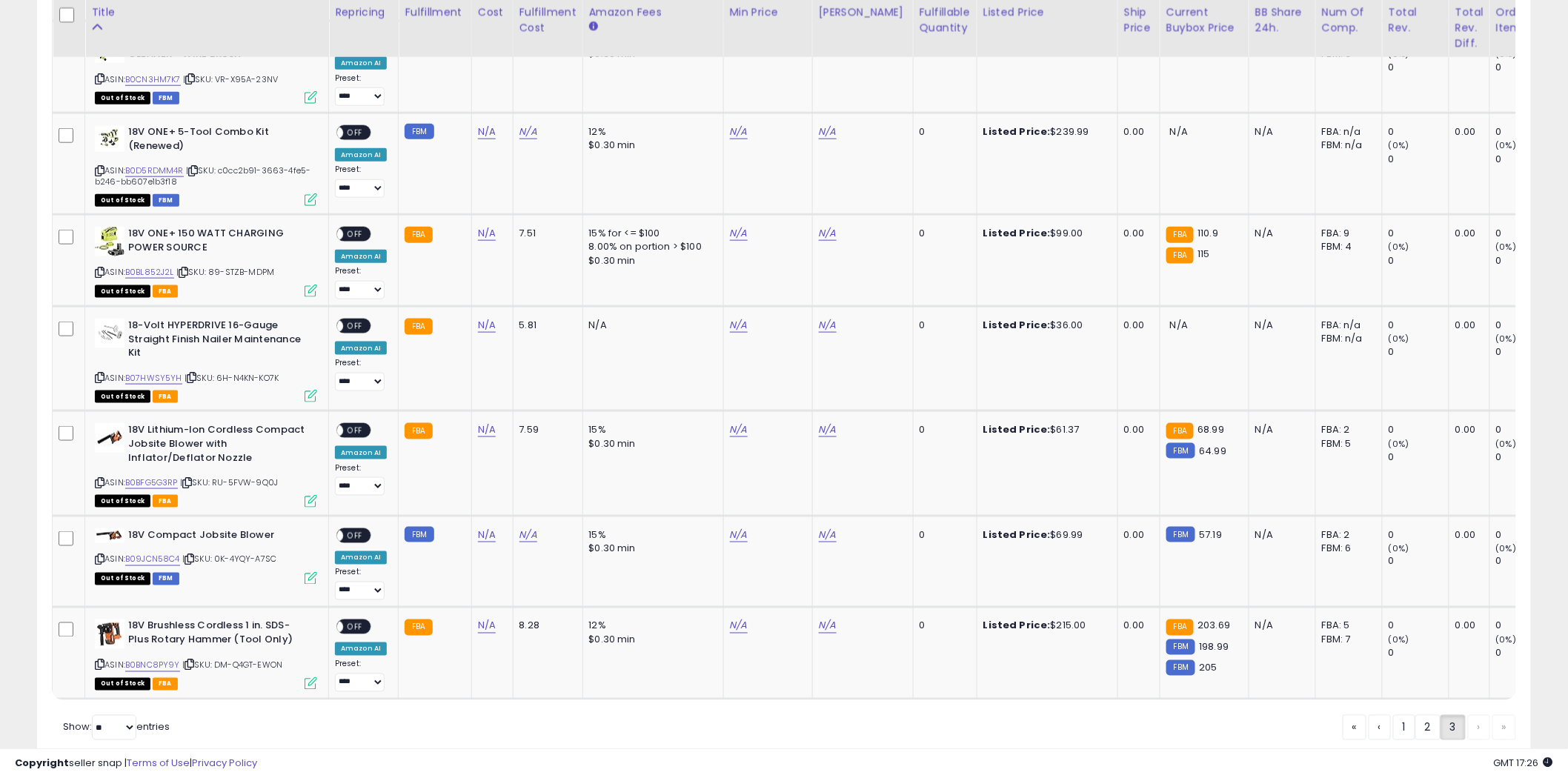
click at [1482, 715] on div "« ‹ 1 2 3 › »" at bounding box center [1429, 729] width 174 height 29
